Goal: Information Seeking & Learning: Find specific fact

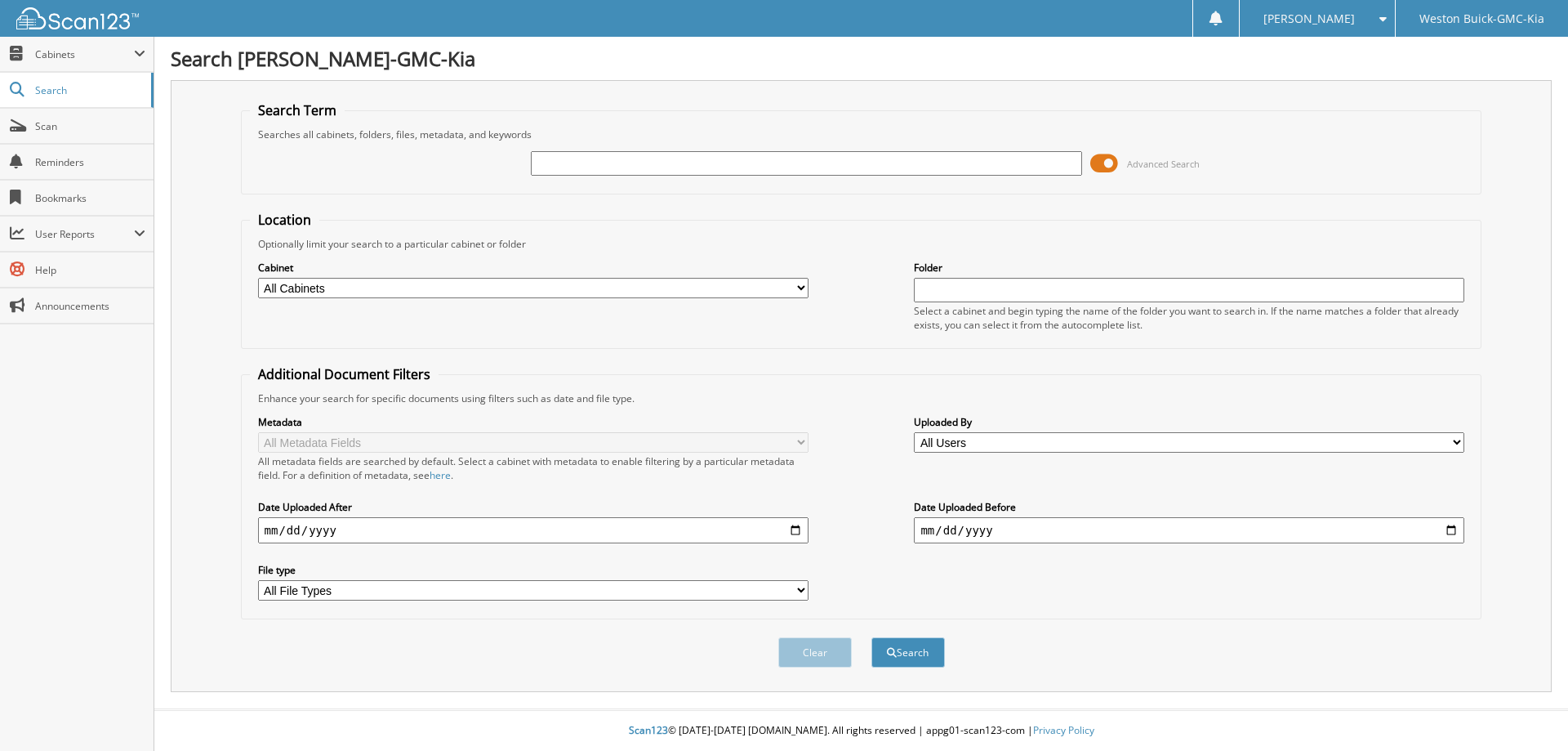
click at [637, 156] on input "text" at bounding box center [806, 163] width 550 height 24
click at [668, 166] on input "text" at bounding box center [806, 163] width 550 height 24
type input "715338"
click at [871, 637] on button "Search" at bounding box center [908, 652] width 73 height 30
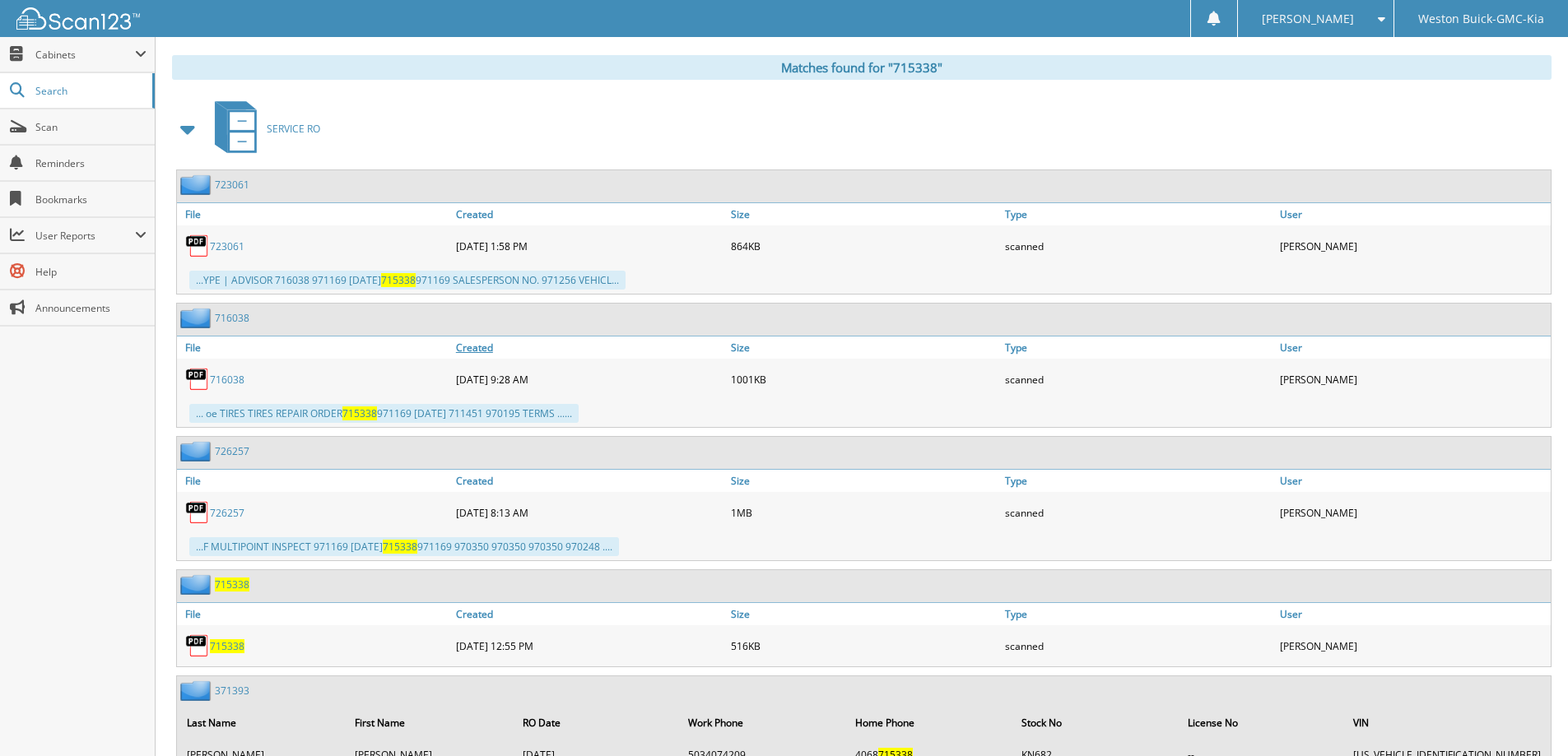
scroll to position [735, 0]
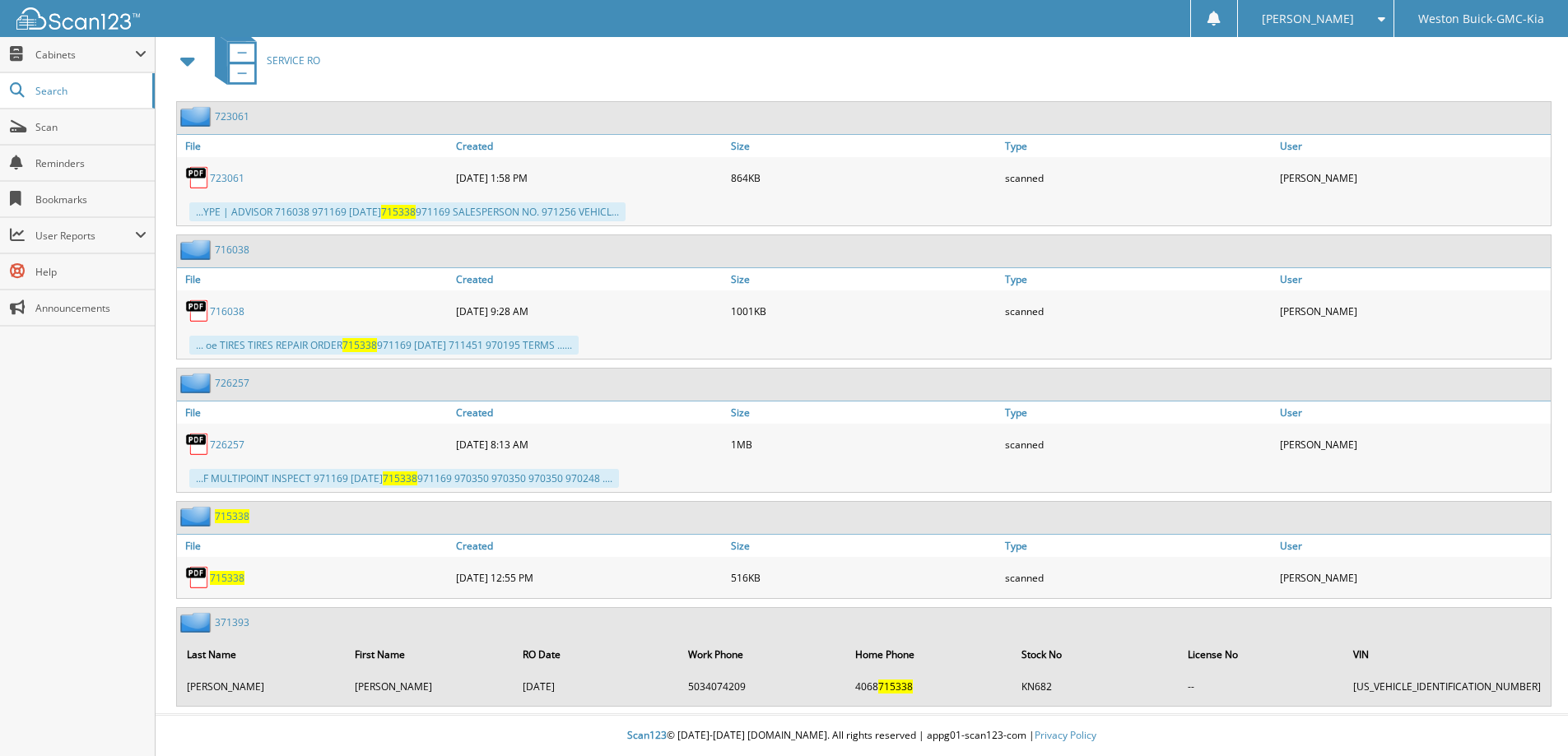
click at [226, 581] on span "715338" at bounding box center [227, 578] width 34 height 14
click at [226, 580] on span "715338" at bounding box center [227, 578] width 34 height 14
